Goal: Transaction & Acquisition: Book appointment/travel/reservation

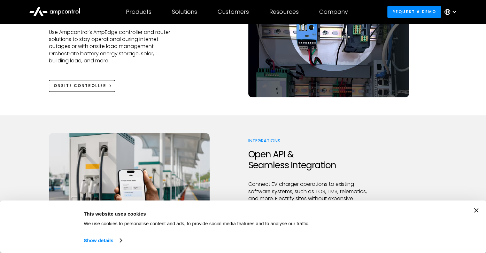
scroll to position [740, 0]
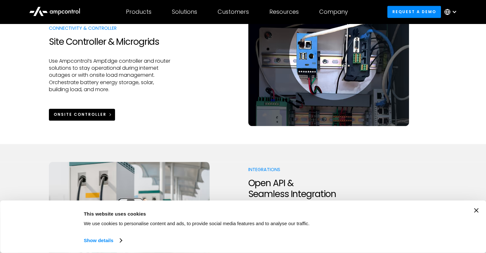
click at [54, 115] on div "Onsite Controller" at bounding box center [80, 114] width 53 height 6
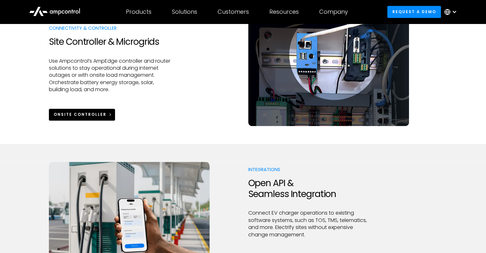
click at [54, 115] on div "Onsite Controller" at bounding box center [80, 114] width 53 height 6
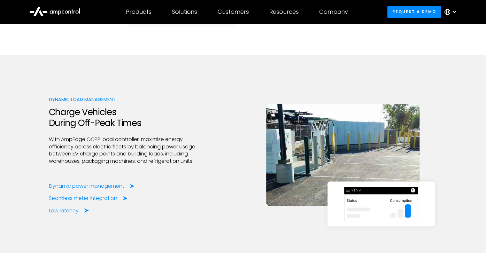
scroll to position [1154, 0]
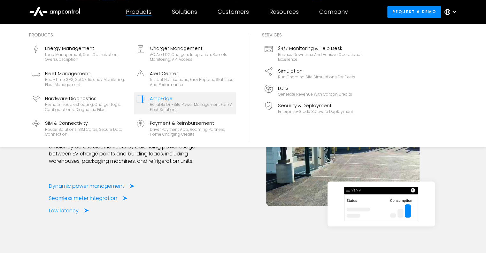
click at [171, 108] on div "Reliable On-site Power Management for EV Fleet Solutions" at bounding box center [192, 107] width 84 height 10
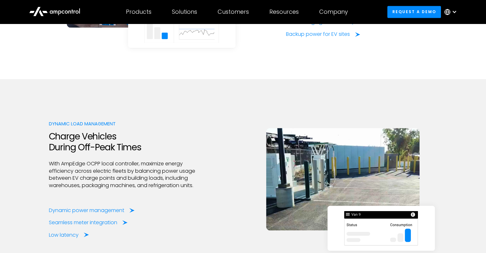
scroll to position [1132, 0]
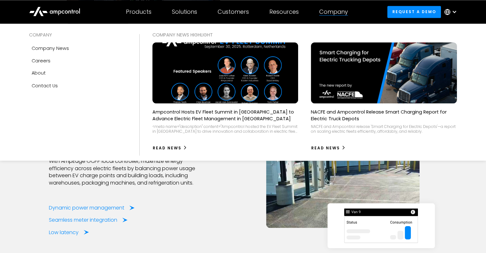
click at [337, 15] on div "Company" at bounding box center [333, 11] width 29 height 7
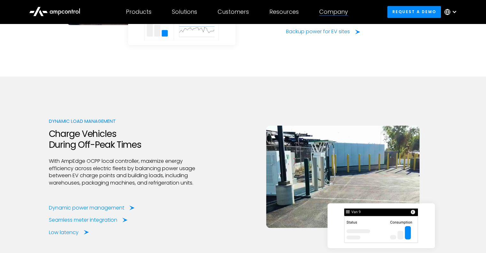
click at [337, 15] on div "Company" at bounding box center [333, 11] width 29 height 7
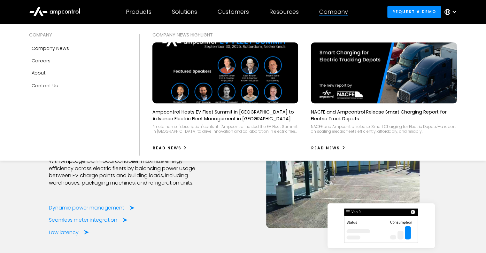
click at [45, 35] on div "COMPANY" at bounding box center [77, 34] width 97 height 7
click at [48, 32] on div "COMPANY" at bounding box center [77, 34] width 97 height 7
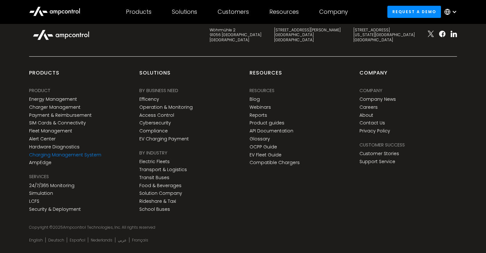
scroll to position [2479, 0]
click at [42, 161] on link "AmpEdge" at bounding box center [40, 161] width 22 height 5
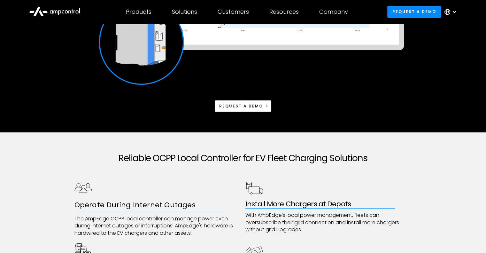
scroll to position [206, 0]
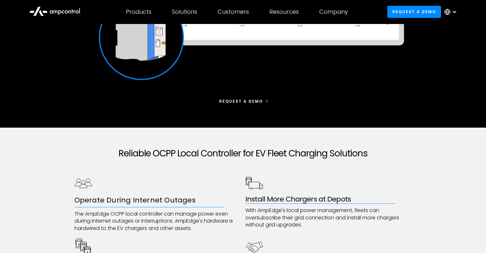
click at [244, 103] on div "Request a demo" at bounding box center [241, 101] width 44 height 6
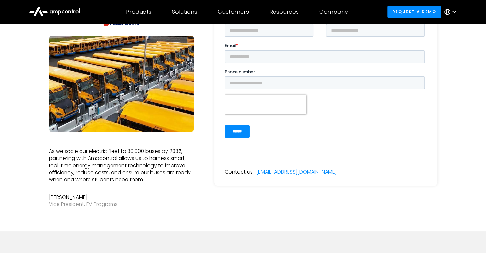
scroll to position [87, 0]
